Goal: Task Accomplishment & Management: Manage account settings

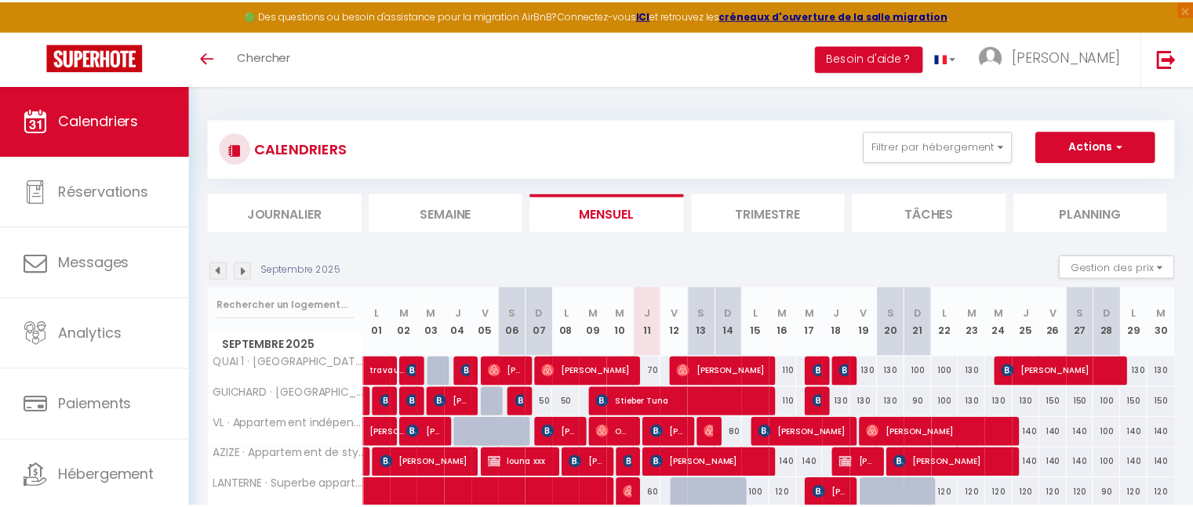
scroll to position [153, 0]
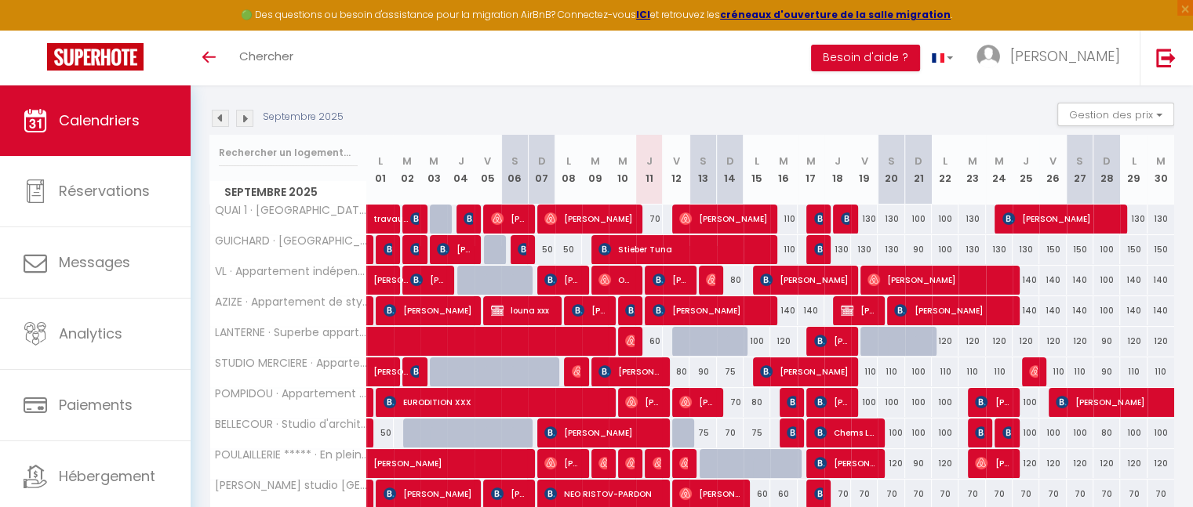
click at [656, 220] on div "70" at bounding box center [649, 219] width 27 height 29
type input "70"
type input "Jeu 11 Septembre 2025"
type input "Ven 12 Septembre 2025"
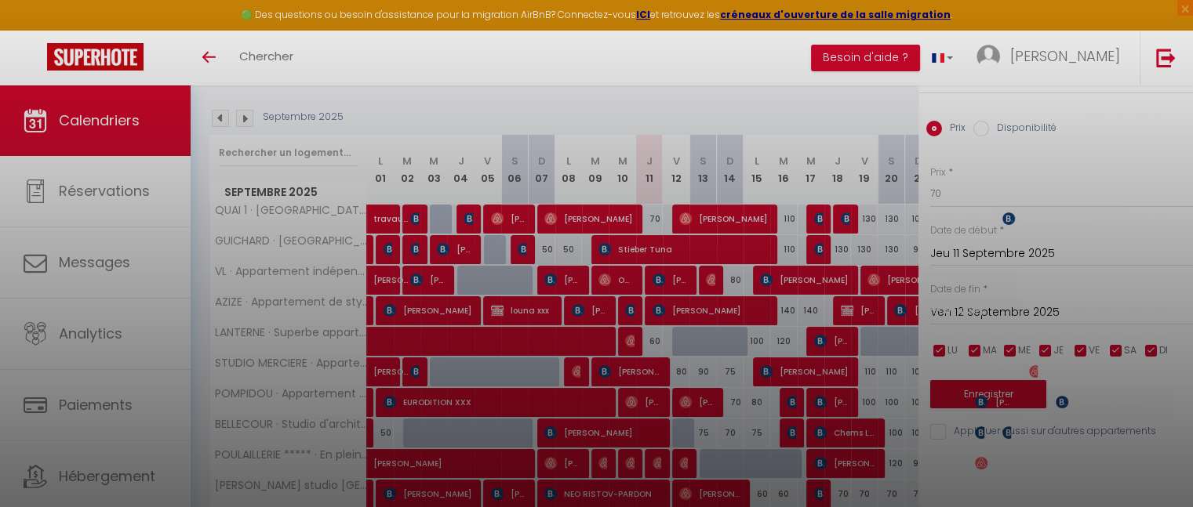
scroll to position [0, 0]
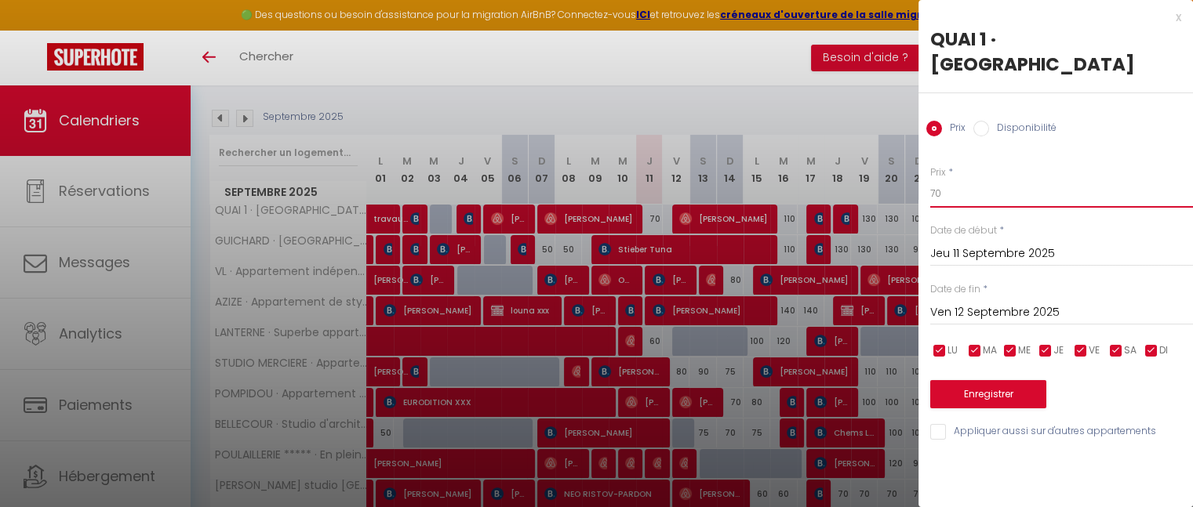
click at [948, 199] on input "70" at bounding box center [1061, 194] width 263 height 28
type input "7"
type input "60"
click at [1001, 394] on button "Enregistrer" at bounding box center [988, 394] width 116 height 28
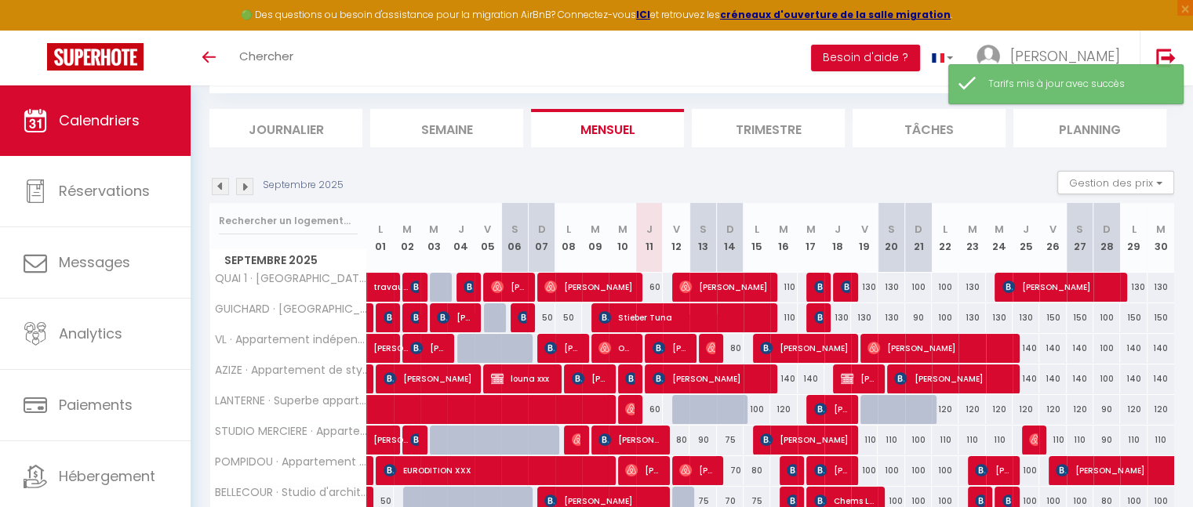
scroll to position [153, 0]
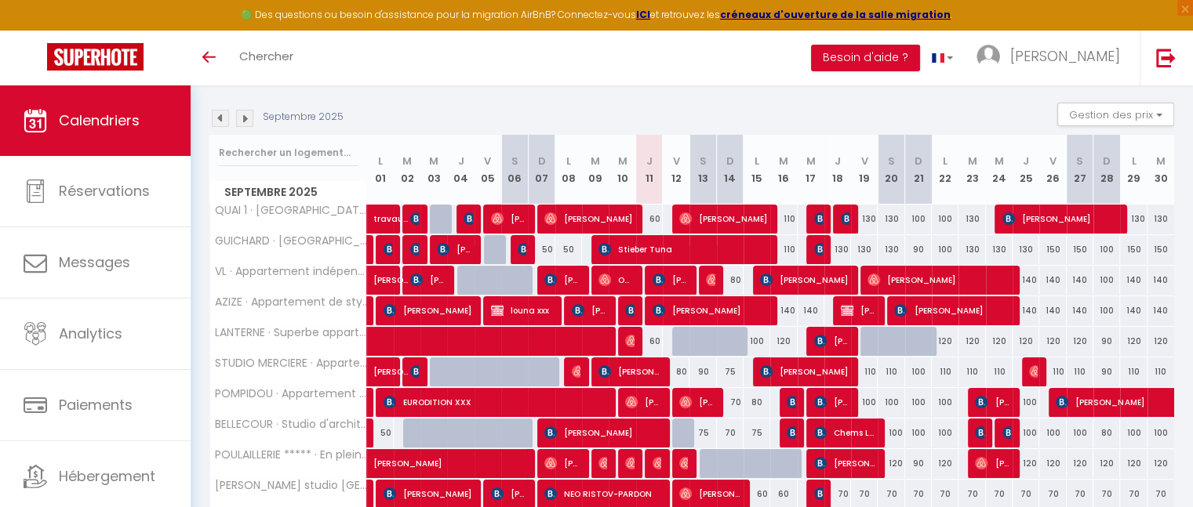
click at [996, 338] on div "120" at bounding box center [999, 341] width 27 height 29
type input "120"
type input "Mer 24 Septembre 2025"
type input "Jeu 25 Septembre 2025"
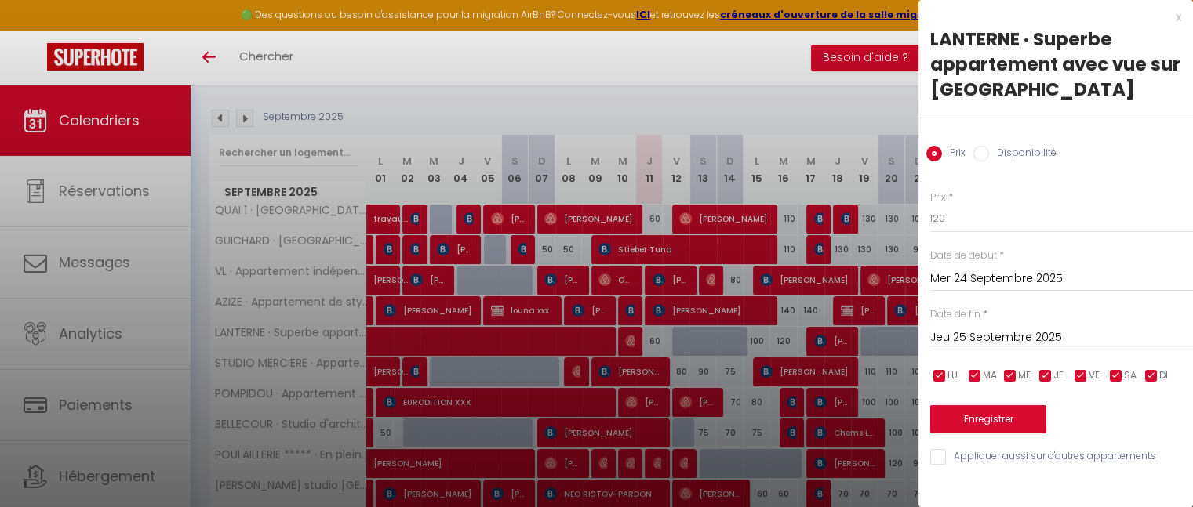
click at [980, 285] on input "Mer 24 Septembre 2025" at bounding box center [1061, 279] width 263 height 20
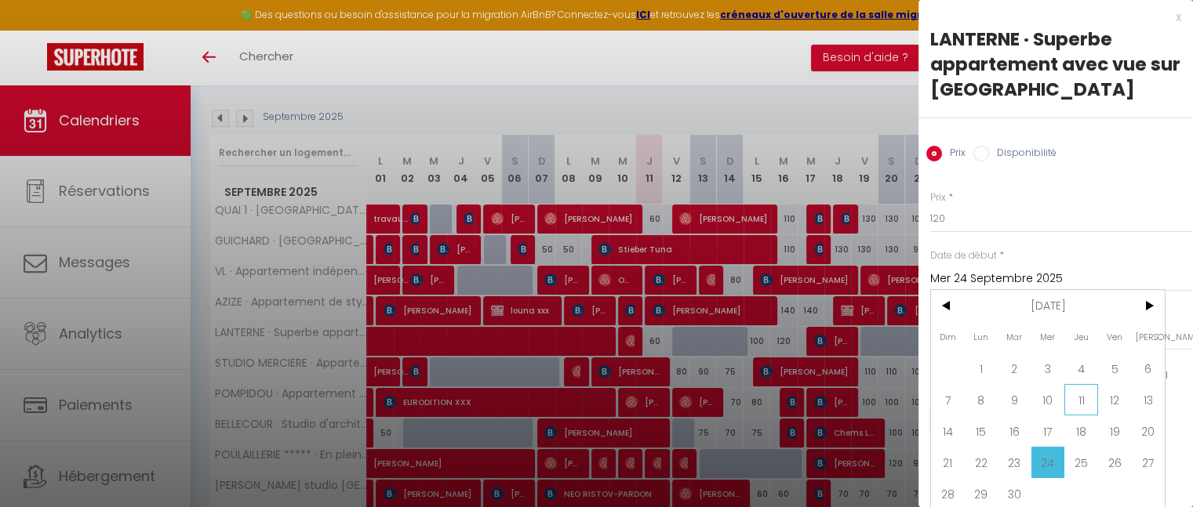
click at [1074, 398] on span "11" at bounding box center [1081, 399] width 34 height 31
type input "Jeu 11 Septembre 2025"
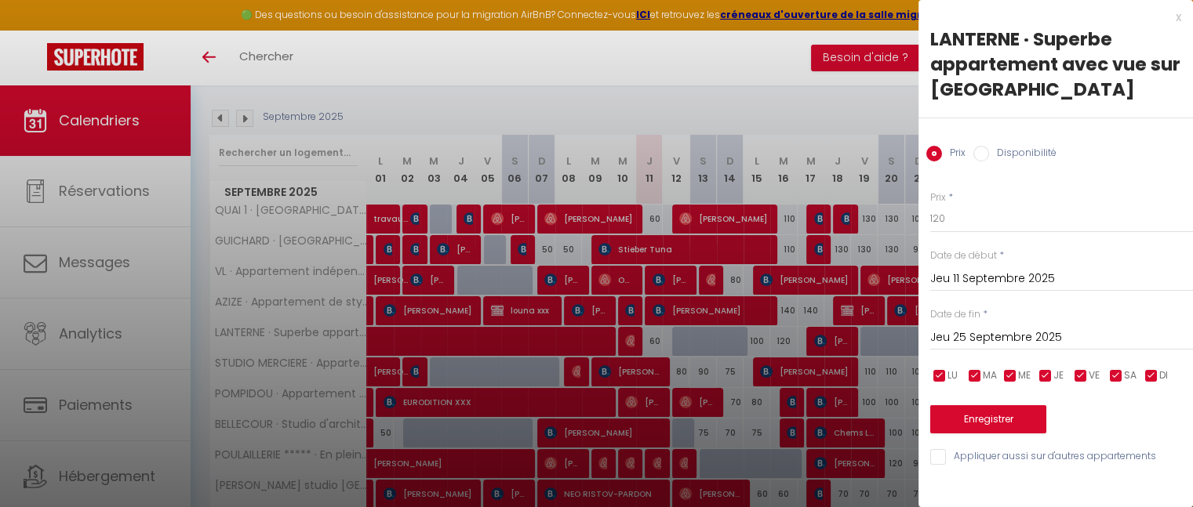
click at [991, 329] on input "Jeu 25 Septembre 2025" at bounding box center [1061, 338] width 263 height 20
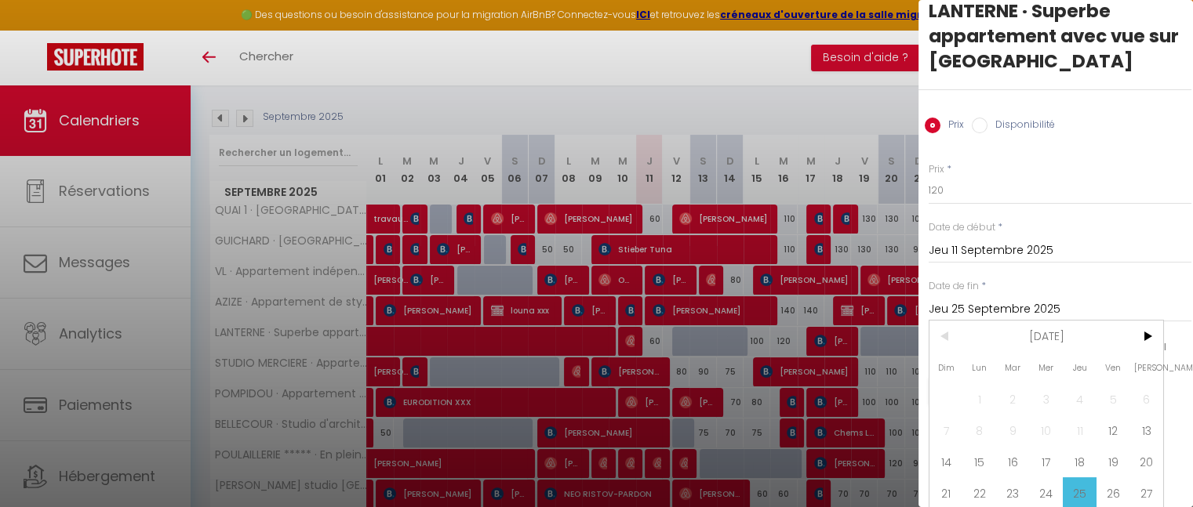
scroll to position [28, 2]
click at [1121, 434] on span "12" at bounding box center [1113, 430] width 34 height 31
type input "Ven 12 Septembre 2025"
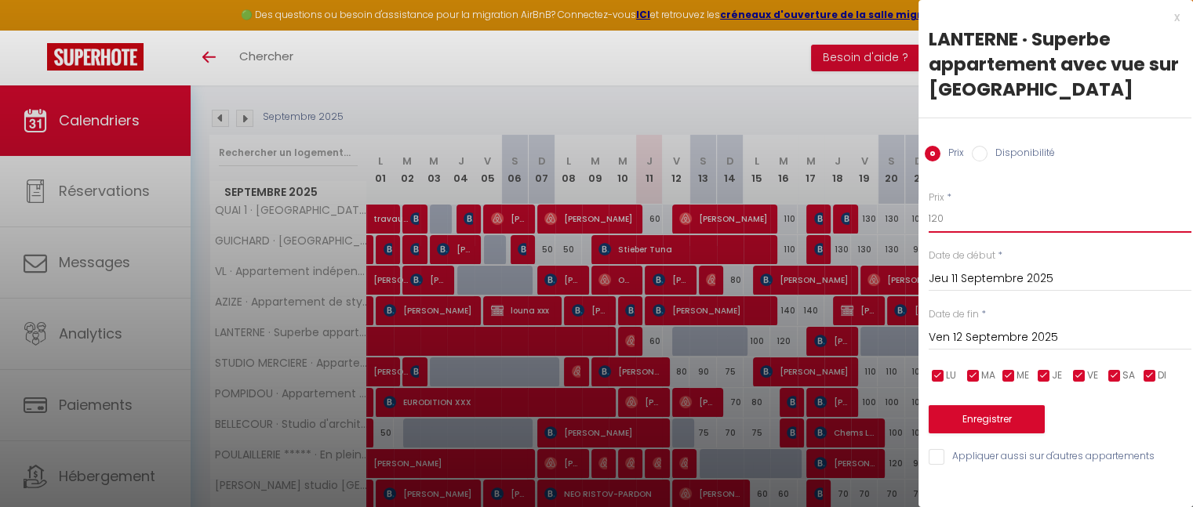
click at [946, 218] on input "120" at bounding box center [1059, 219] width 263 height 28
type input "1"
type input "50"
click at [994, 412] on button "Enregistrer" at bounding box center [986, 419] width 116 height 28
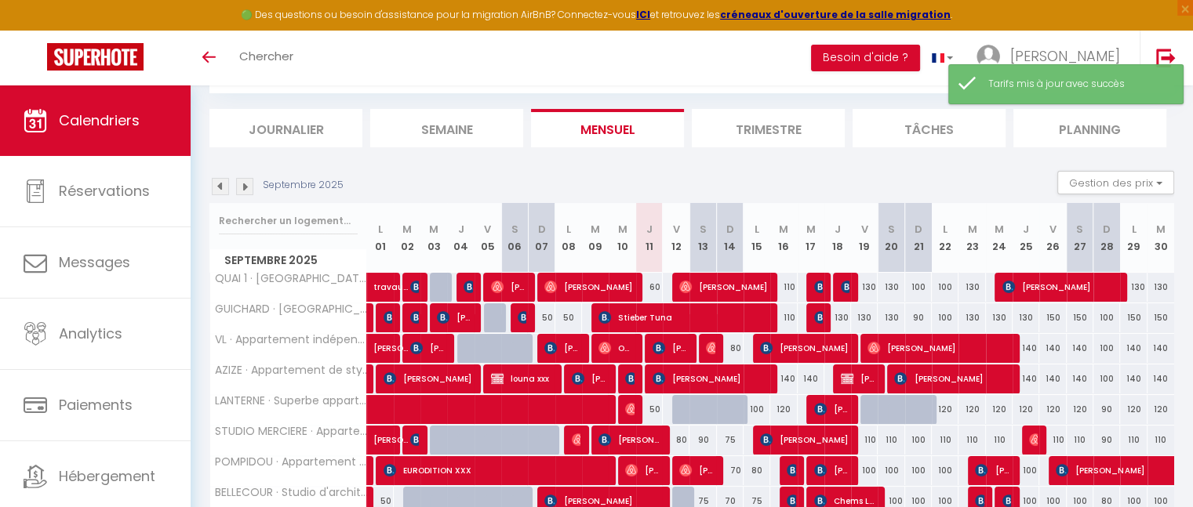
scroll to position [153, 0]
